Goal: Check status: Check status

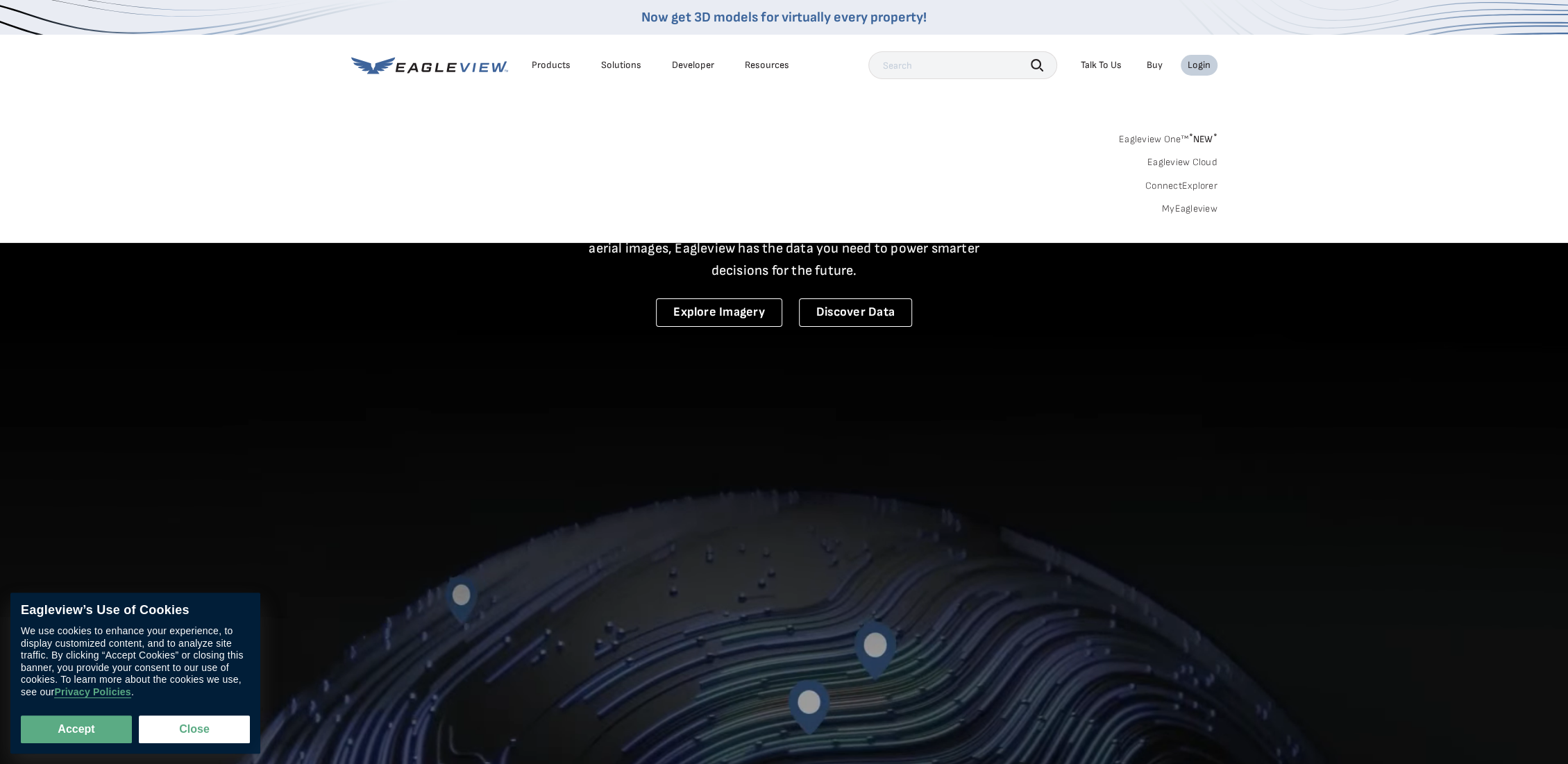
click at [1202, 209] on link "MyEagleview" at bounding box center [1189, 209] width 56 height 13
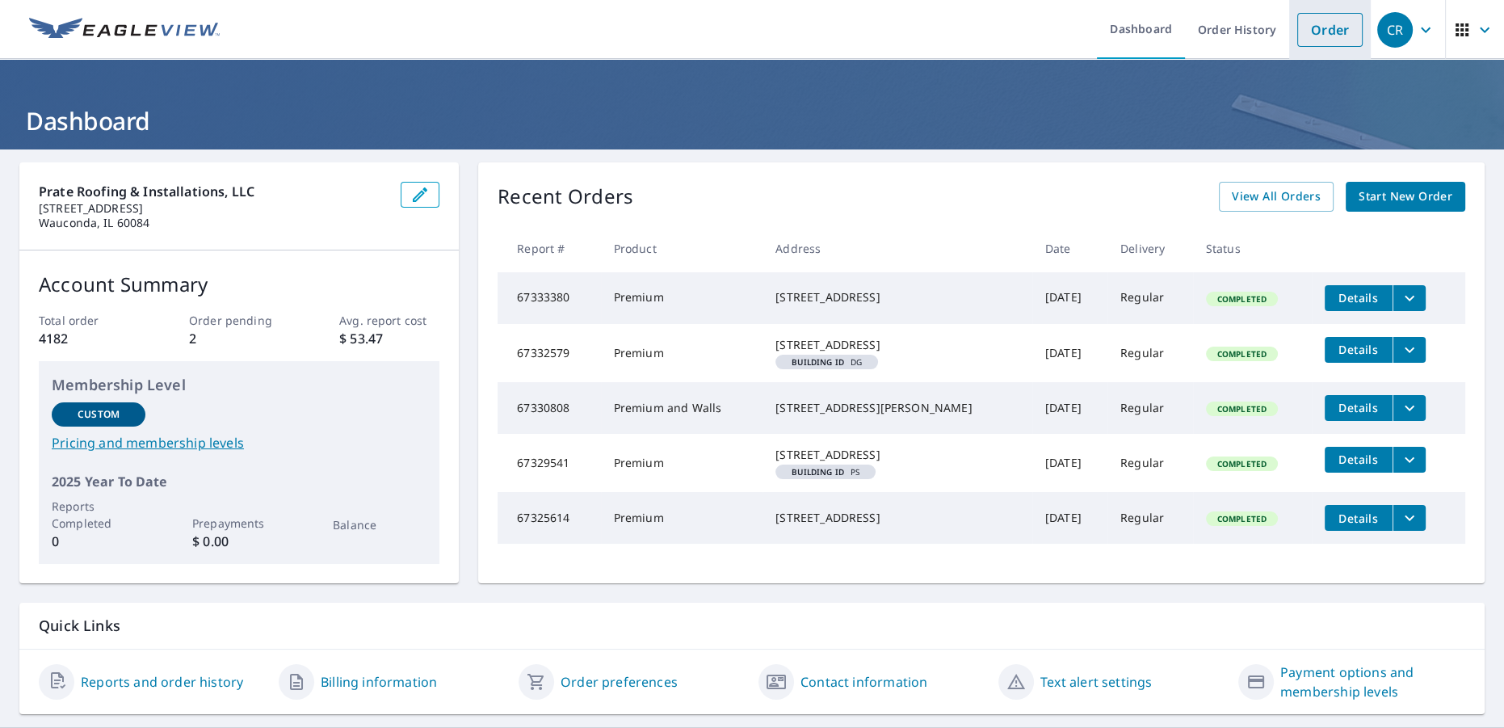
click at [1322, 27] on link "Order" at bounding box center [1329, 30] width 65 height 34
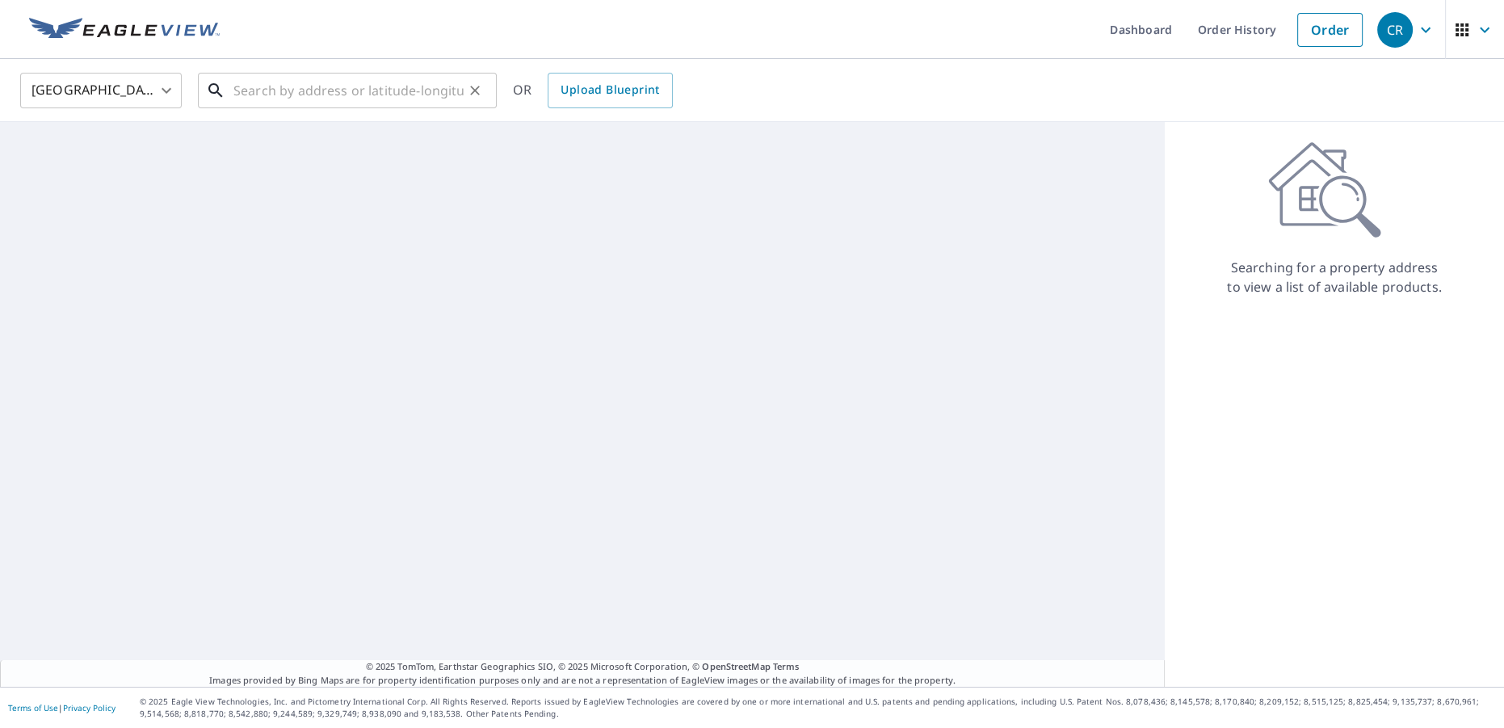
click at [344, 90] on input "text" at bounding box center [348, 90] width 230 height 45
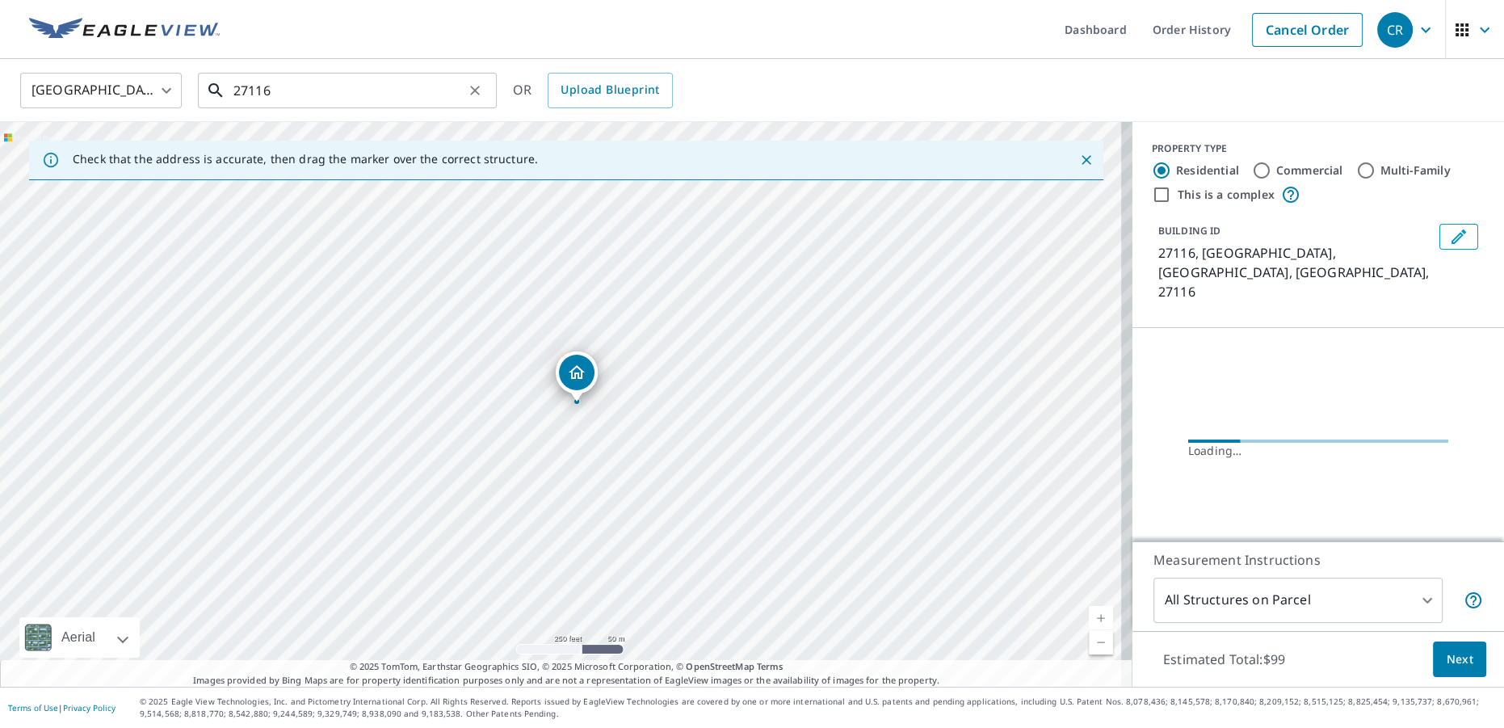
click at [344, 87] on input "27116" at bounding box center [348, 90] width 230 height 45
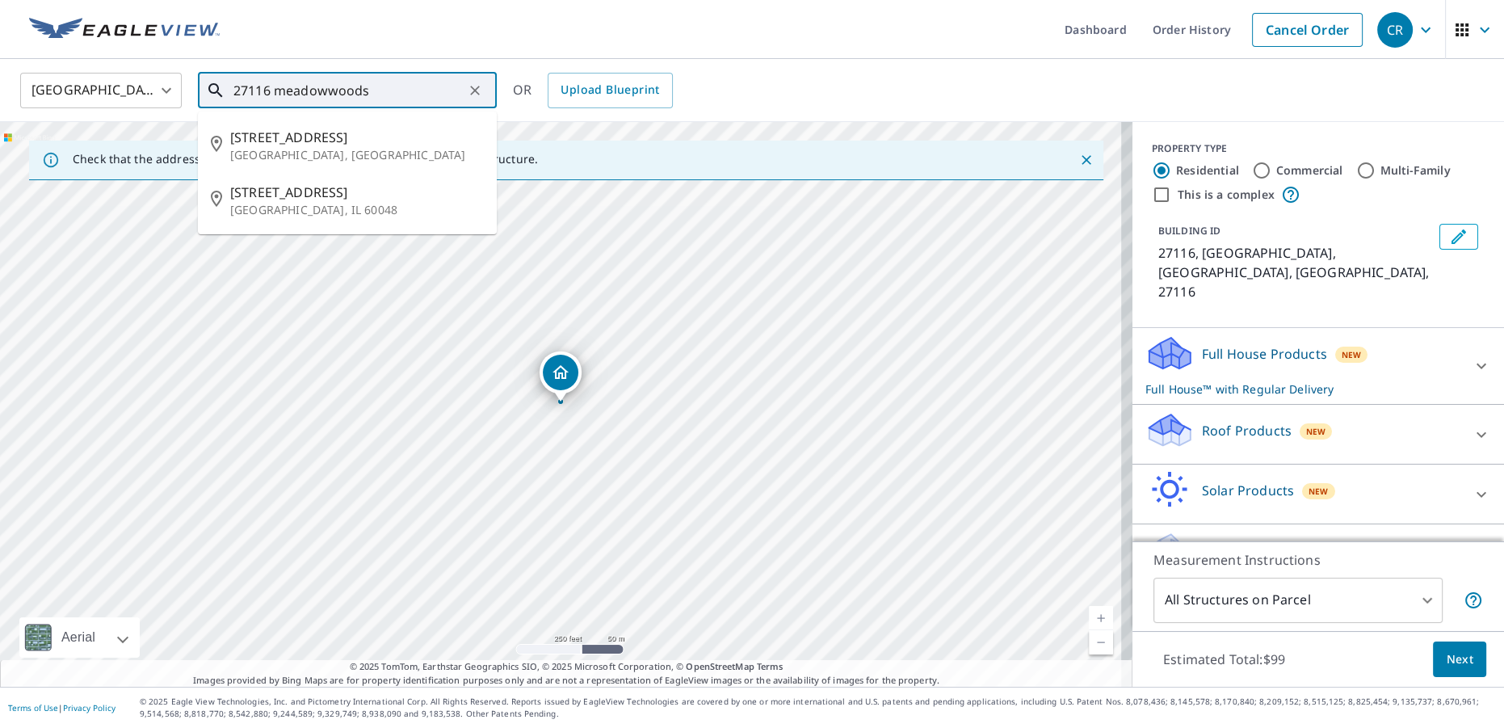
type input "27116 meadowwoods"
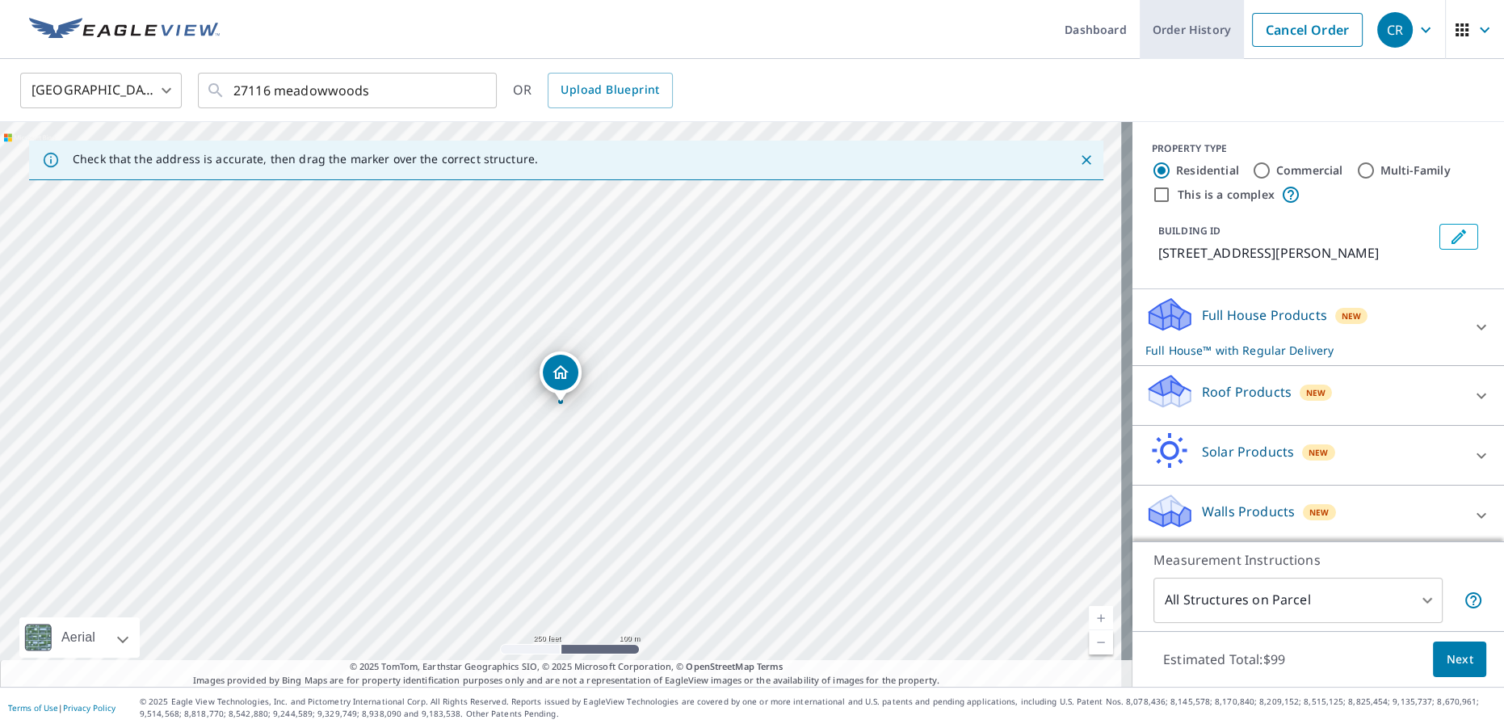
click at [1152, 32] on link "Order History" at bounding box center [1192, 29] width 104 height 59
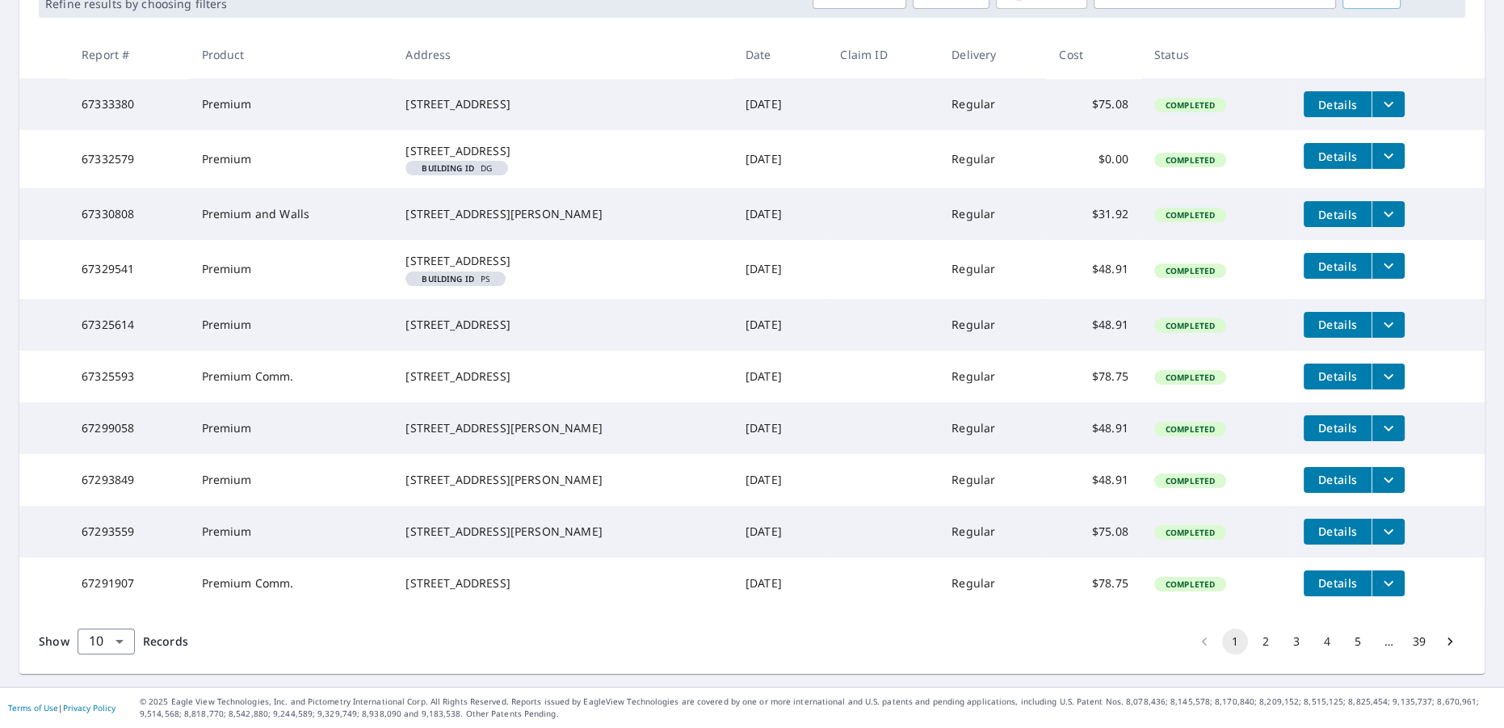
scroll to position [363, 0]
click at [1260, 646] on button "2" at bounding box center [1266, 642] width 26 height 26
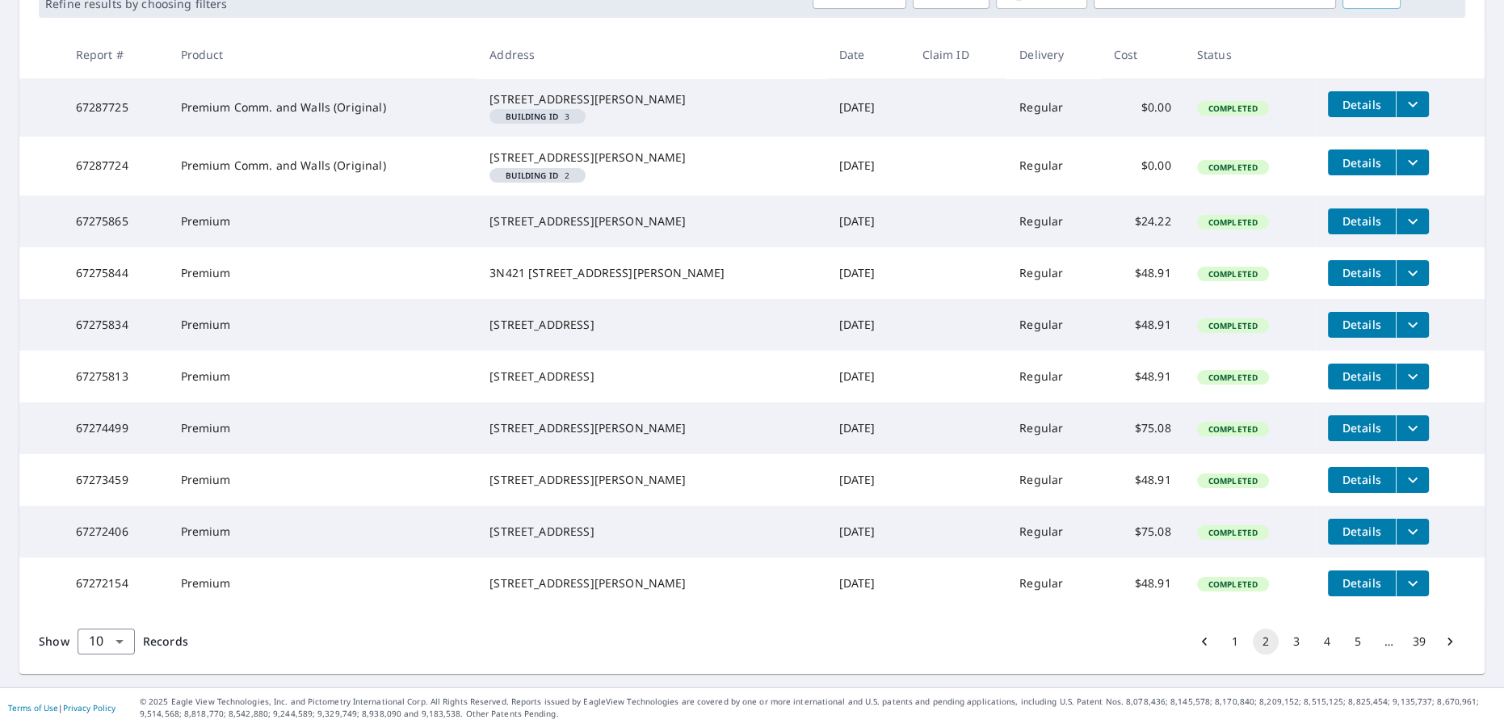
scroll to position [363, 0]
click at [1288, 645] on button "3" at bounding box center [1297, 642] width 26 height 26
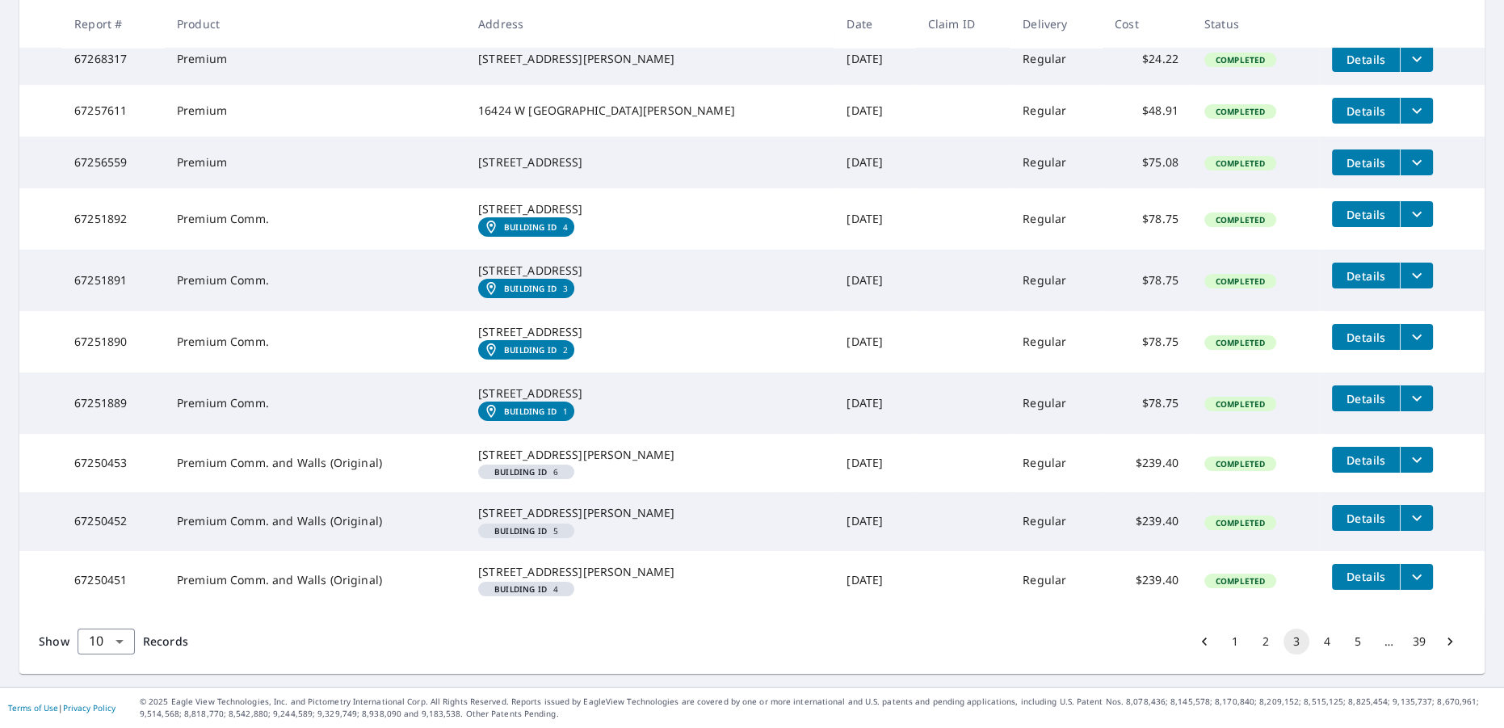
scroll to position [456, 0]
click at [1314, 647] on button "4" at bounding box center [1327, 642] width 26 height 26
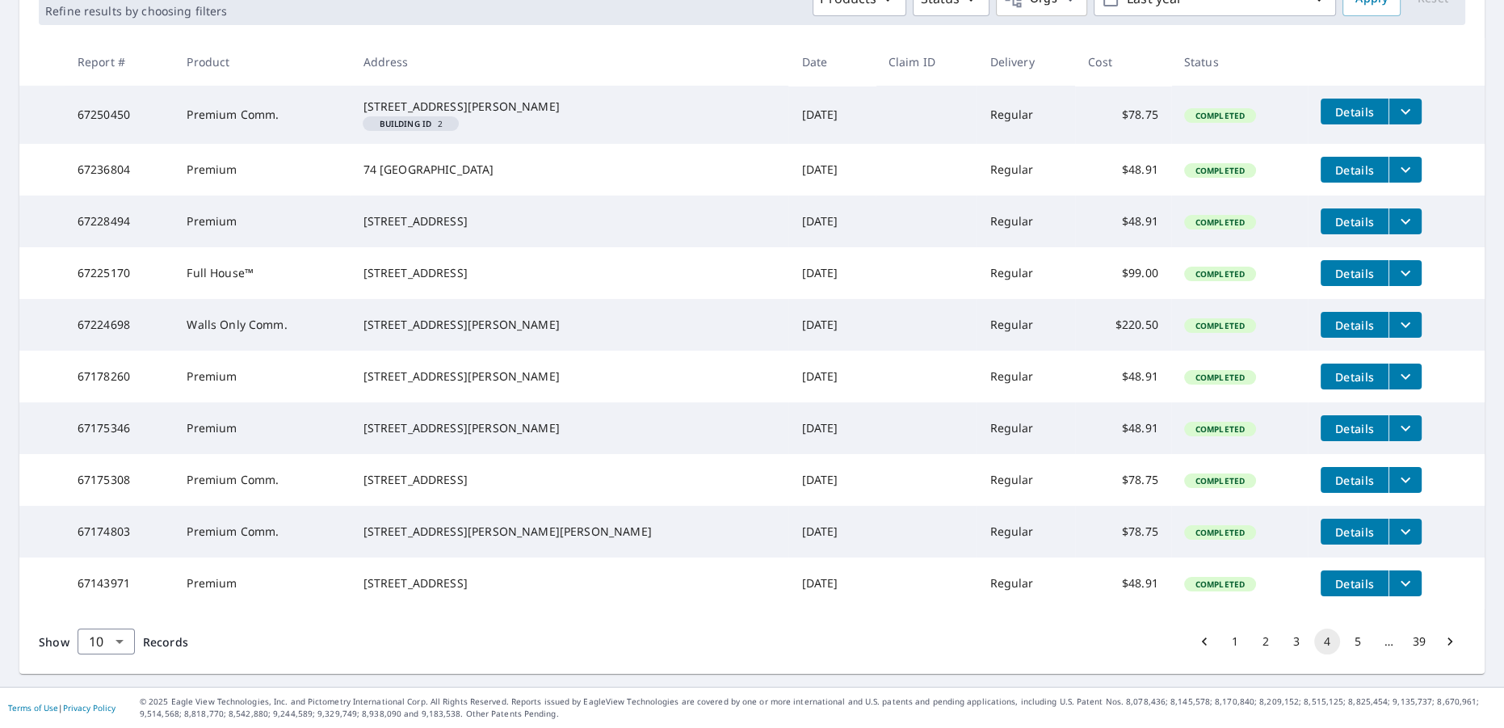
scroll to position [347, 0]
click at [1345, 643] on button "5" at bounding box center [1358, 642] width 26 height 26
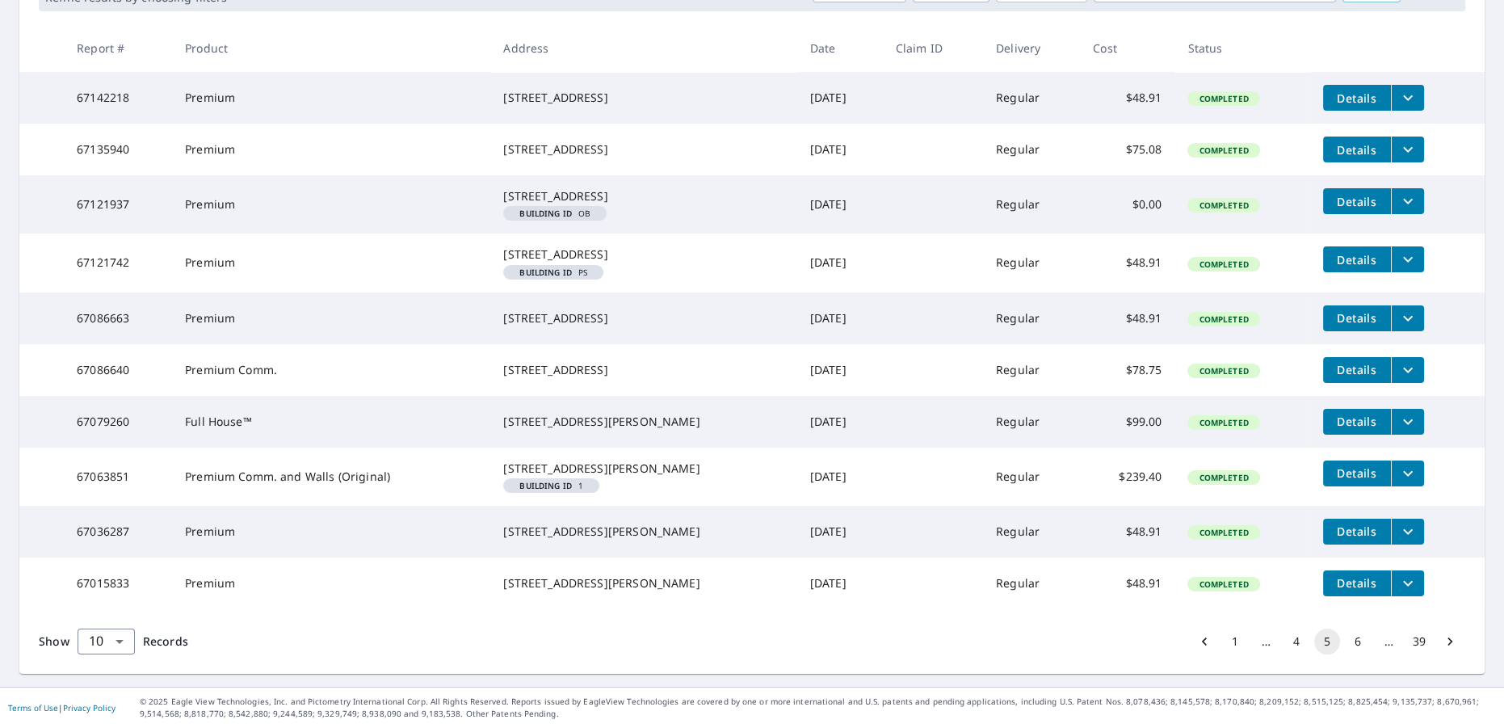
scroll to position [379, 0]
click at [1373, 641] on li "…" at bounding box center [1388, 641] width 31 height 16
click at [1350, 641] on button "6" at bounding box center [1358, 642] width 26 height 26
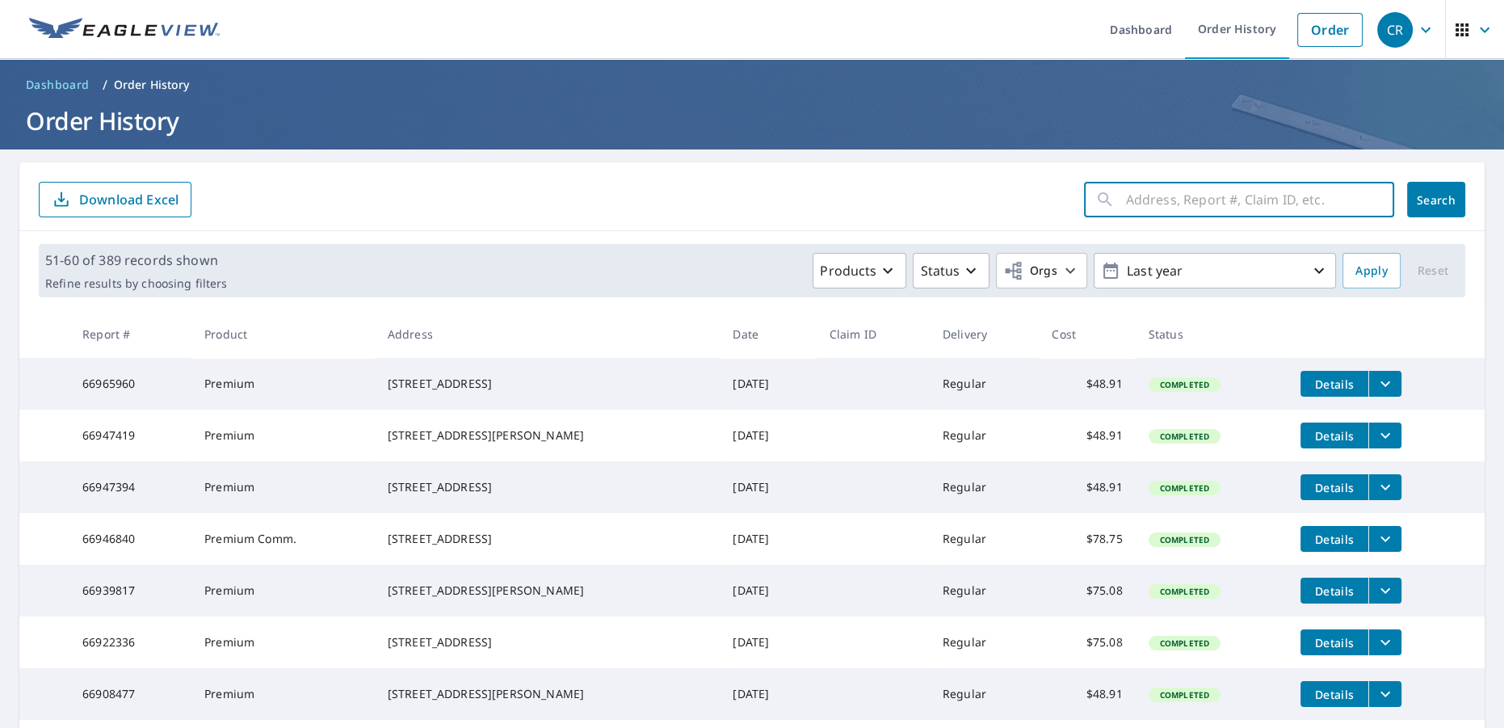
click at [1222, 200] on input "text" at bounding box center [1260, 199] width 268 height 45
type input "27116"
click button "Search" at bounding box center [1436, 200] width 58 height 36
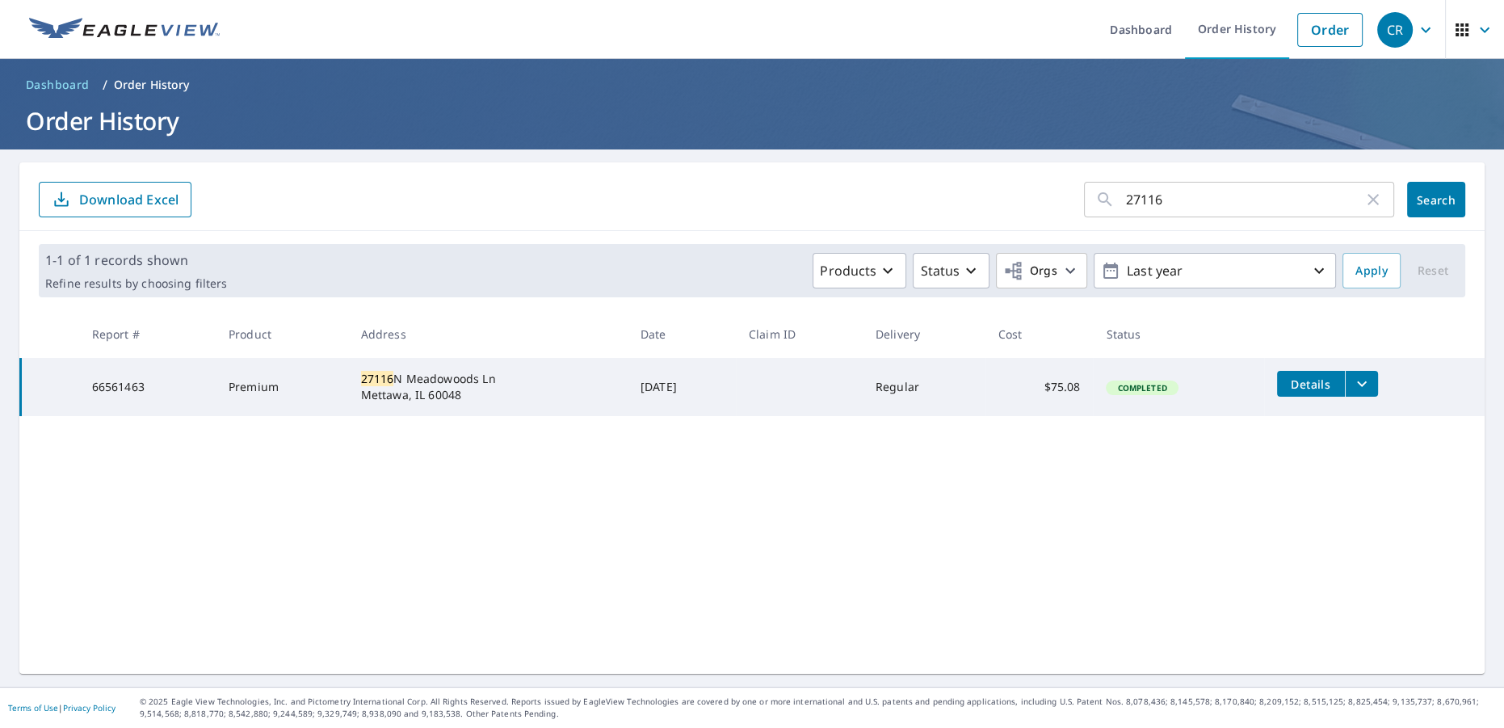
click at [1359, 385] on icon "filesDropdownBtn-66561463" at bounding box center [1362, 384] width 10 height 6
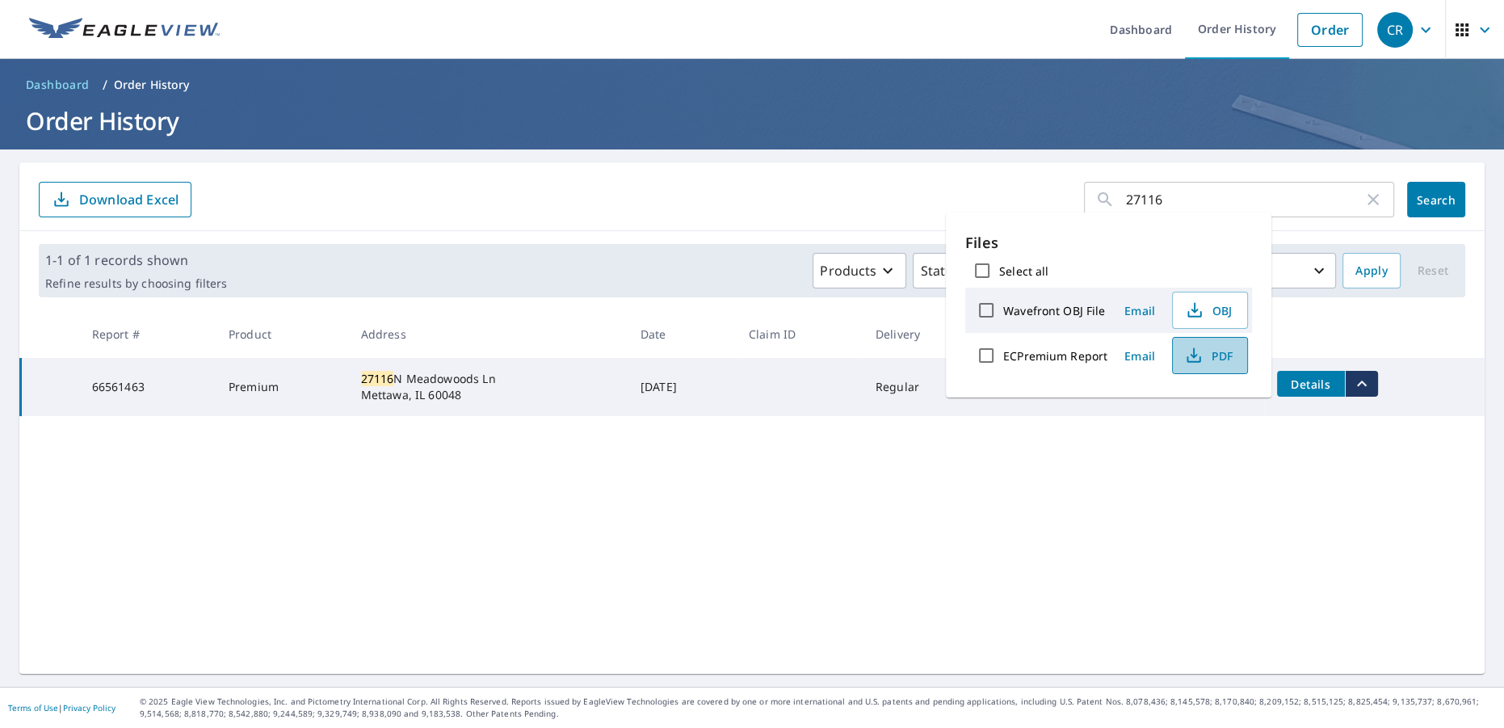
click at [1200, 355] on icon "button" at bounding box center [1193, 355] width 19 height 19
